Goal: Task Accomplishment & Management: Manage account settings

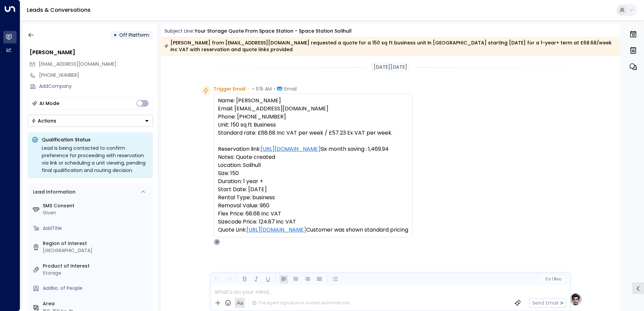
scroll to position [254, 0]
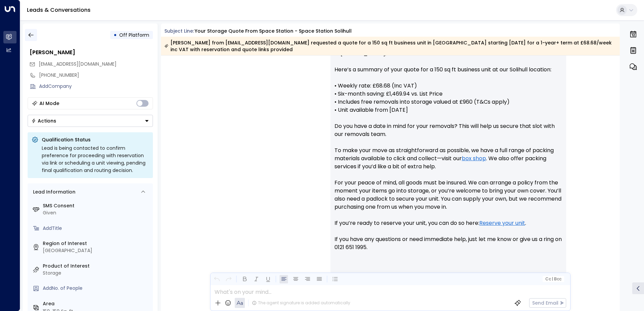
click at [29, 33] on icon "button" at bounding box center [31, 35] width 7 height 7
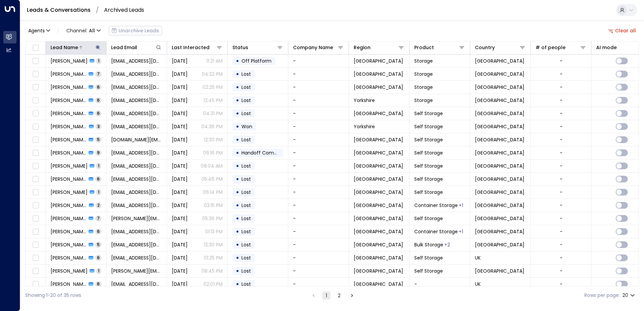
click at [99, 47] on icon at bounding box center [98, 47] width 4 height 4
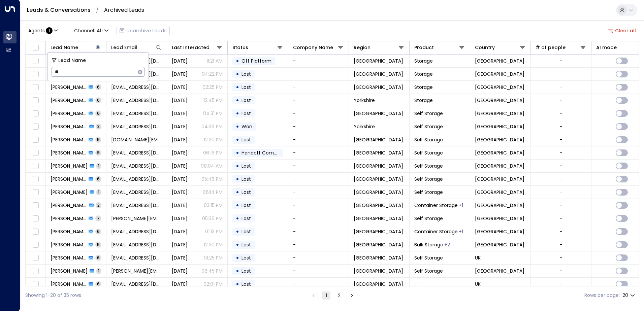
type input "*"
type input "********"
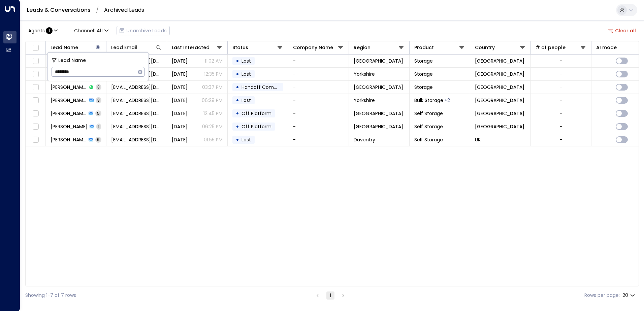
click at [287, 29] on div "Agents : 1 Channel: All Unarchive Leads Clear all" at bounding box center [332, 31] width 614 height 14
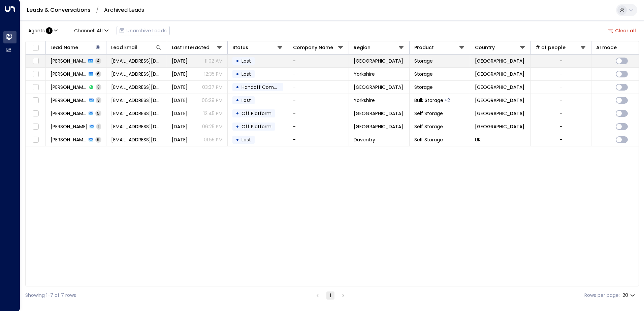
click at [214, 60] on p "11:02 AM" at bounding box center [214, 61] width 18 height 7
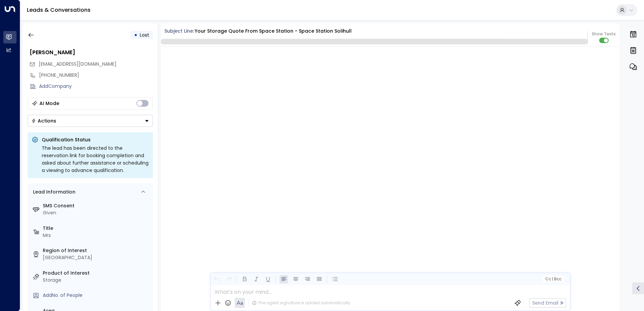
scroll to position [983, 0]
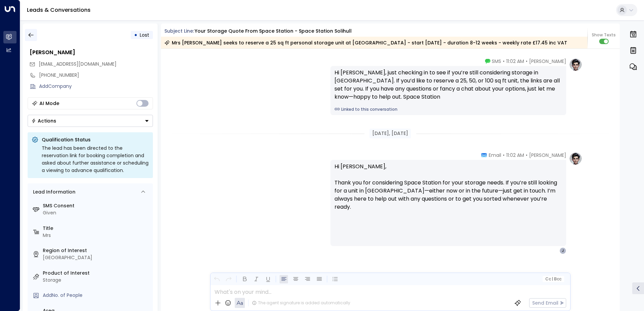
click at [30, 32] on icon "button" at bounding box center [31, 35] width 7 height 7
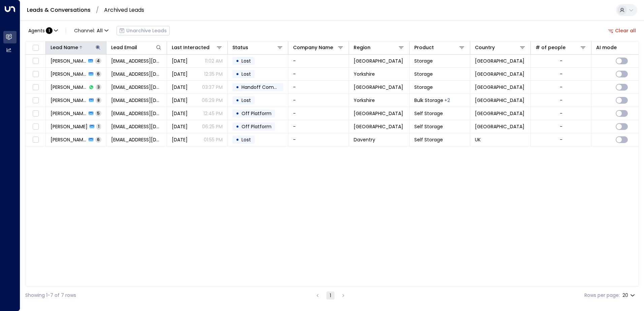
click at [97, 46] on icon at bounding box center [98, 47] width 4 height 4
type input "*"
type input "******"
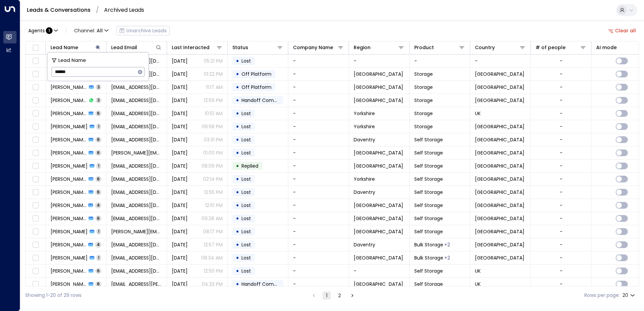
click at [279, 19] on div "Leads & Conversations / Archived Leads" at bounding box center [332, 10] width 624 height 21
click at [98, 45] on icon at bounding box center [98, 47] width 4 height 4
click at [99, 48] on icon at bounding box center [97, 47] width 5 height 5
type input "*"
type input "********"
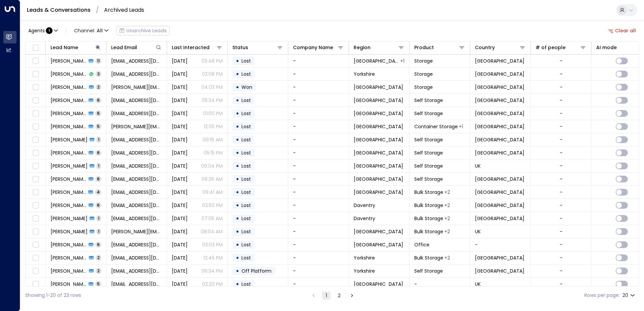
click at [244, 26] on div "Agents : 1 Channel: All Unarchive Leads Clear all" at bounding box center [332, 31] width 614 height 14
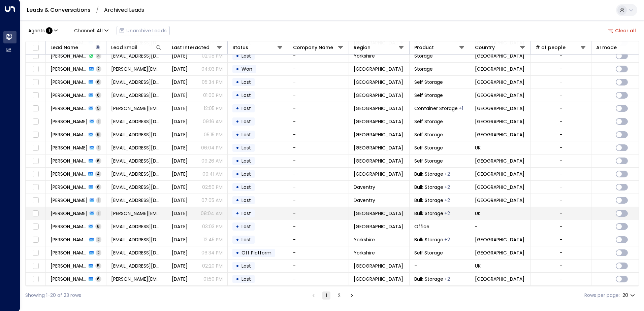
scroll to position [33, 0]
